Goal: Information Seeking & Learning: Learn about a topic

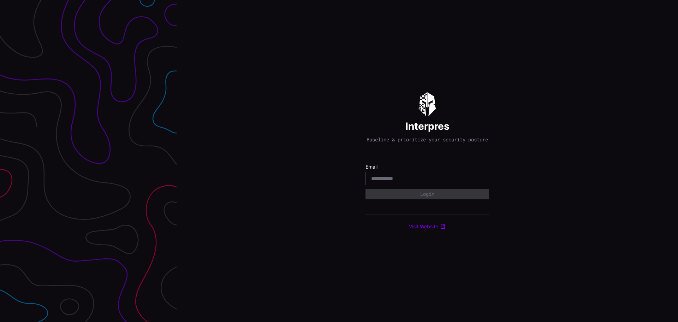
click at [380, 182] on input "email" at bounding box center [427, 178] width 112 height 6
type input "**********"
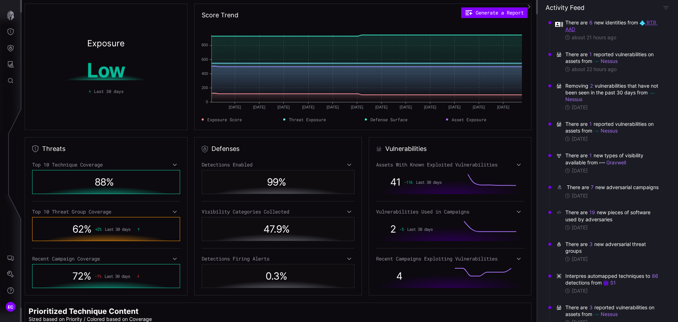
click at [656, 23] on link "RTR AAD" at bounding box center [611, 25] width 92 height 13
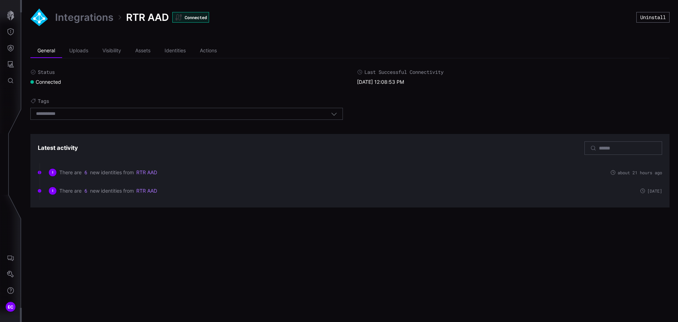
click at [151, 174] on link "RTR AAD" at bounding box center [146, 172] width 21 height 6
click at [151, 170] on link "RTR AAD" at bounding box center [146, 172] width 21 height 6
click at [107, 48] on li "Visibility" at bounding box center [111, 51] width 33 height 14
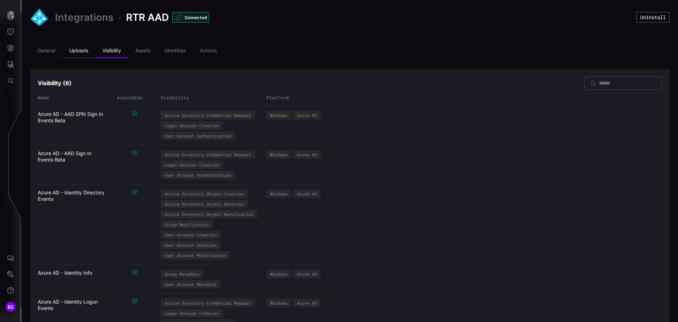
click at [82, 53] on li "Uploads" at bounding box center [78, 51] width 33 height 14
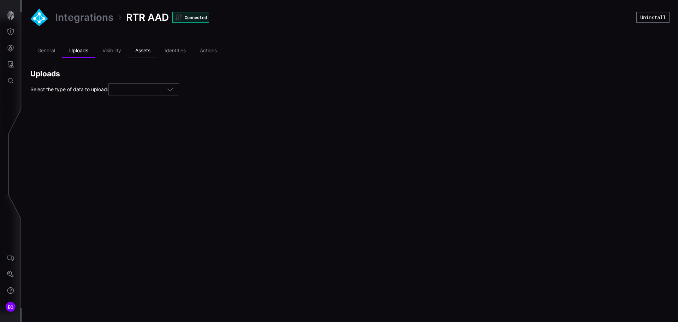
click at [144, 49] on li "Assets" at bounding box center [142, 51] width 29 height 14
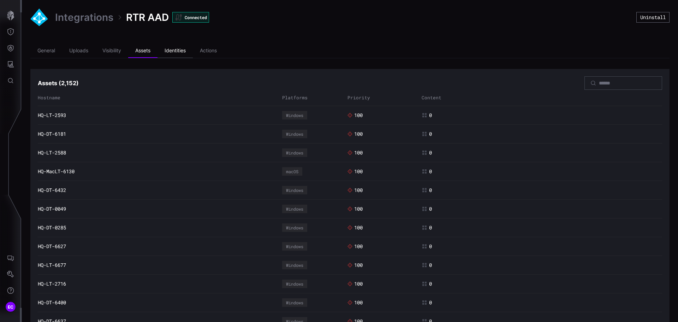
click at [179, 53] on li "Identities" at bounding box center [175, 51] width 35 height 14
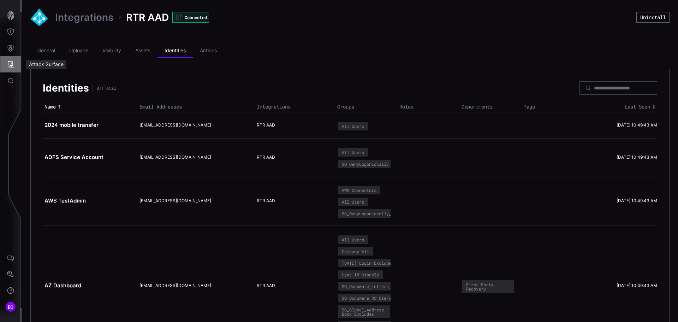
click at [10, 63] on icon "Attack Surface" at bounding box center [10, 64] width 7 height 7
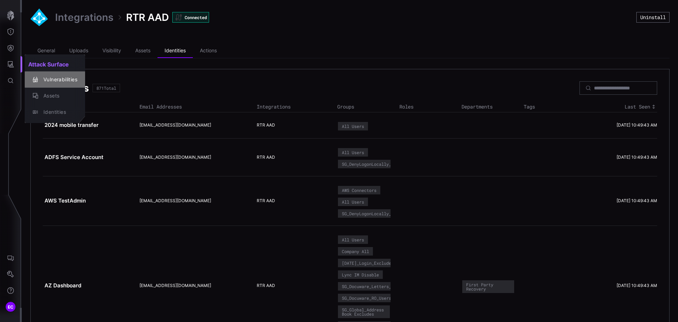
click at [41, 80] on div "Vulnerabilities" at bounding box center [58, 79] width 37 height 9
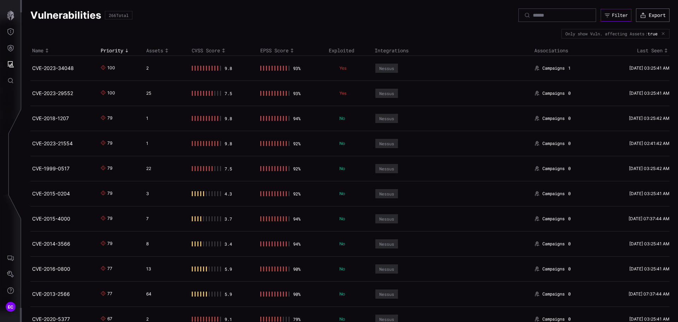
click at [617, 13] on div "Filter" at bounding box center [620, 15] width 16 height 6
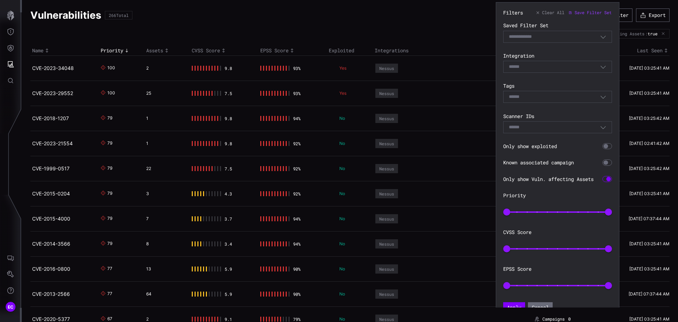
click at [591, 39] on div "Select Filter" at bounding box center [554, 37] width 91 height 6
click at [604, 68] on icon "button" at bounding box center [603, 67] width 6 height 6
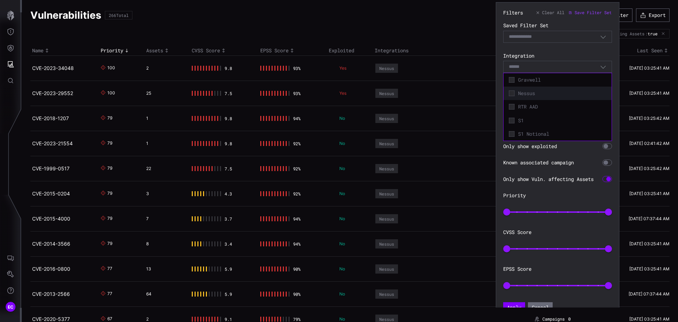
click at [587, 96] on span "Nessus" at bounding box center [562, 93] width 88 height 6
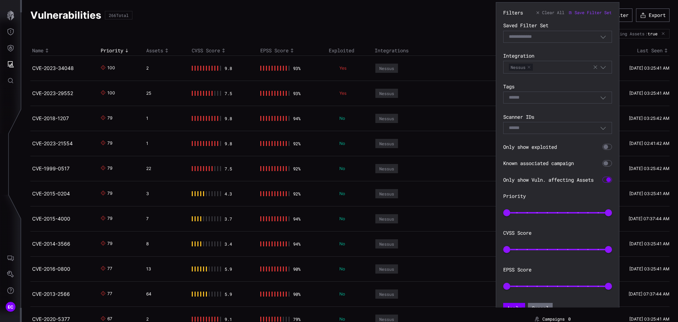
click at [615, 83] on section "Filters Clear All Save Filter Set Saved Filter Set Select Filter Integration Ne…" at bounding box center [558, 161] width 124 height 319
click at [583, 102] on div "Select" at bounding box center [557, 97] width 109 height 12
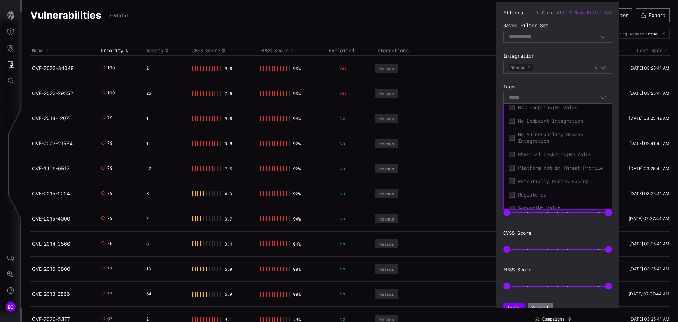
scroll to position [103, 0]
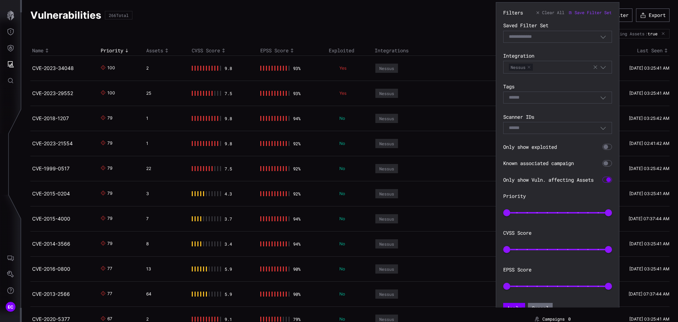
click at [588, 79] on div "Filters Clear All Save Filter Set Saved Filter Set Select Filter Integration Ne…" at bounding box center [557, 162] width 109 height 304
click at [604, 147] on div at bounding box center [606, 146] width 5 height 5
click at [607, 147] on div at bounding box center [608, 146] width 5 height 5
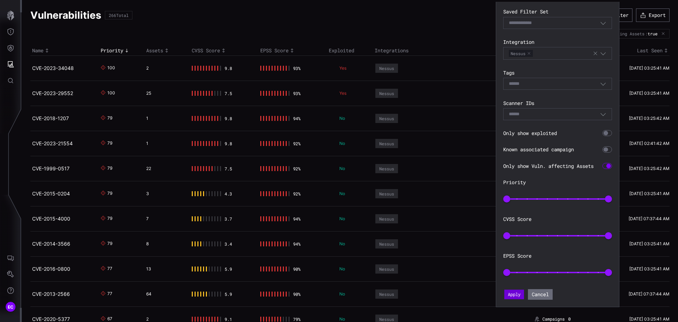
click at [517, 292] on button "Apply" at bounding box center [514, 295] width 20 height 10
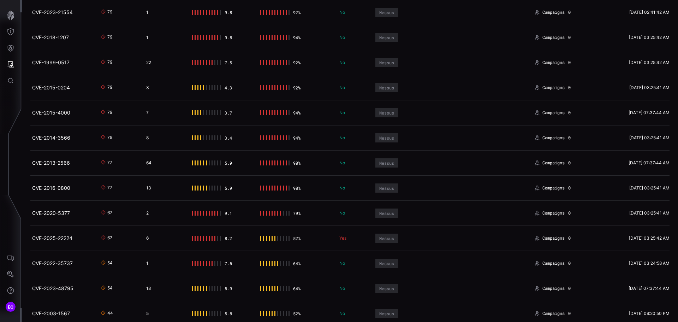
scroll to position [141, 0]
